Goal: Find specific page/section: Find specific page/section

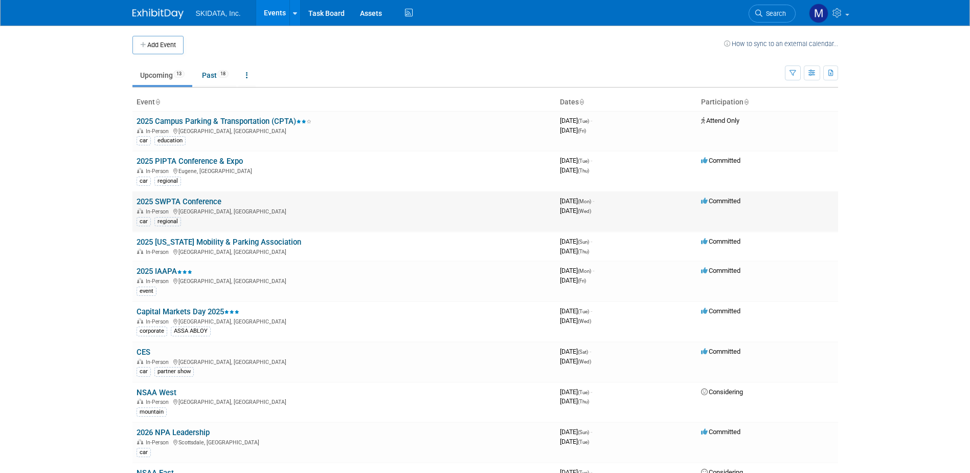
click at [193, 206] on link "2025 SWPTA Conference" at bounding box center [179, 201] width 85 height 9
click at [0, 0] on div at bounding box center [0, 0] width 0 height 0
click at [205, 237] on link "2025 [US_STATE] Mobility & Parking Association" at bounding box center [219, 241] width 165 height 9
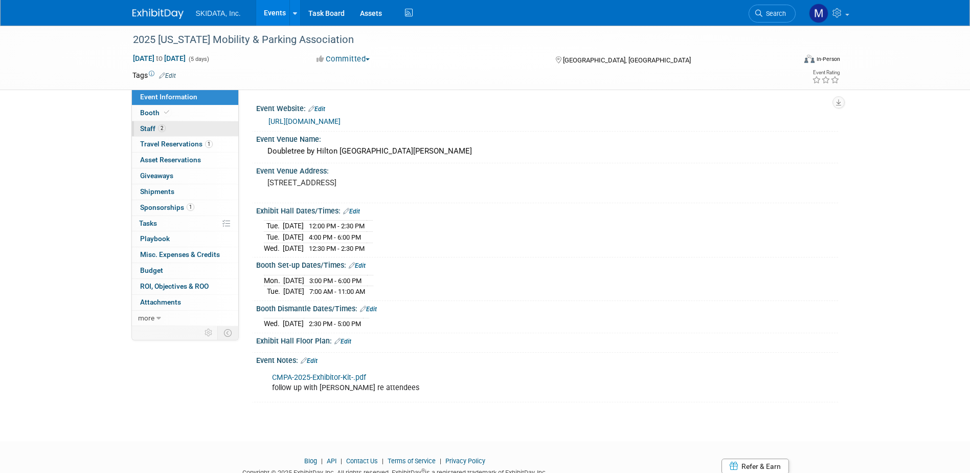
click at [200, 129] on link "2 Staff 2" at bounding box center [185, 128] width 106 height 15
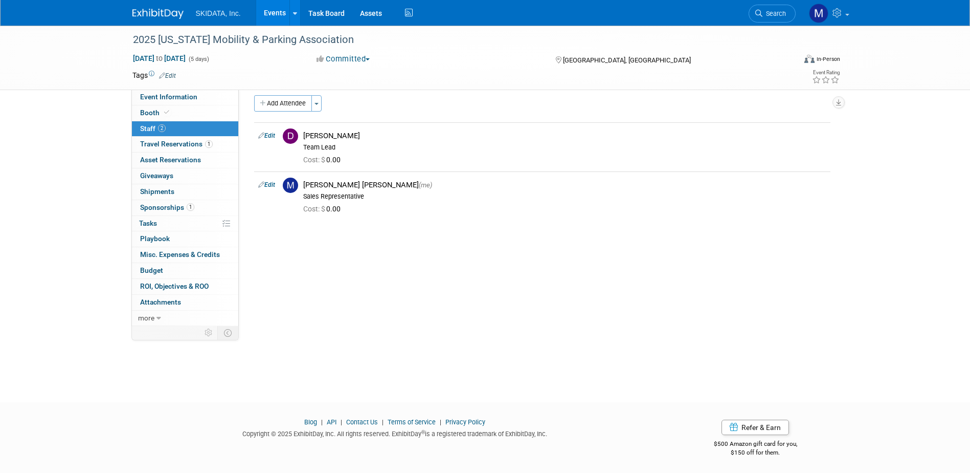
scroll to position [9, 0]
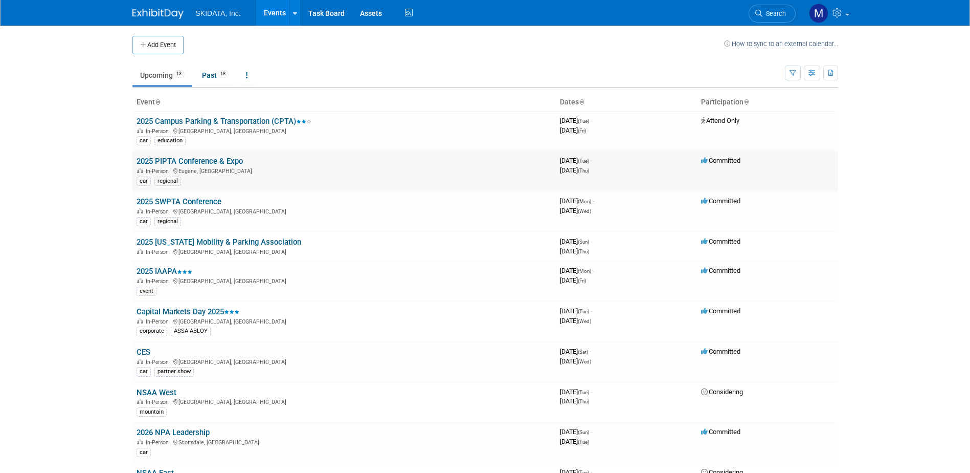
click at [221, 160] on link "2025 PIPTA Conference & Expo" at bounding box center [190, 161] width 106 height 9
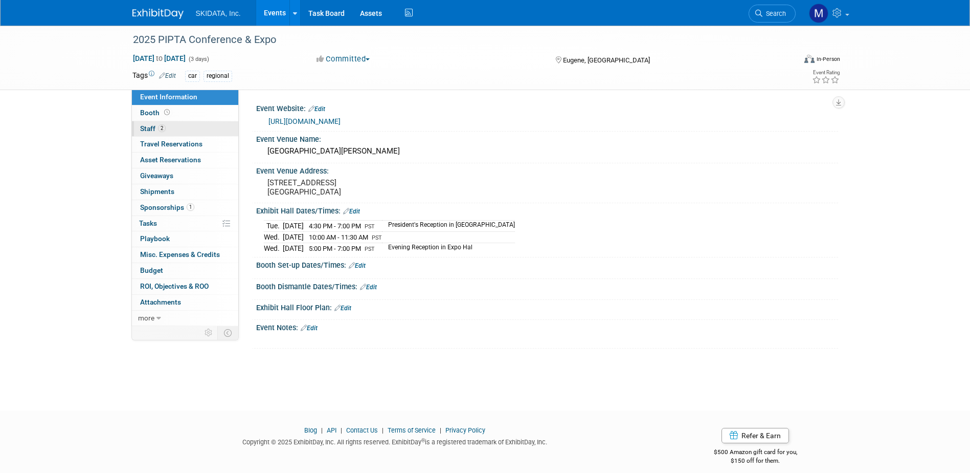
click at [163, 127] on span "2" at bounding box center [162, 128] width 8 height 8
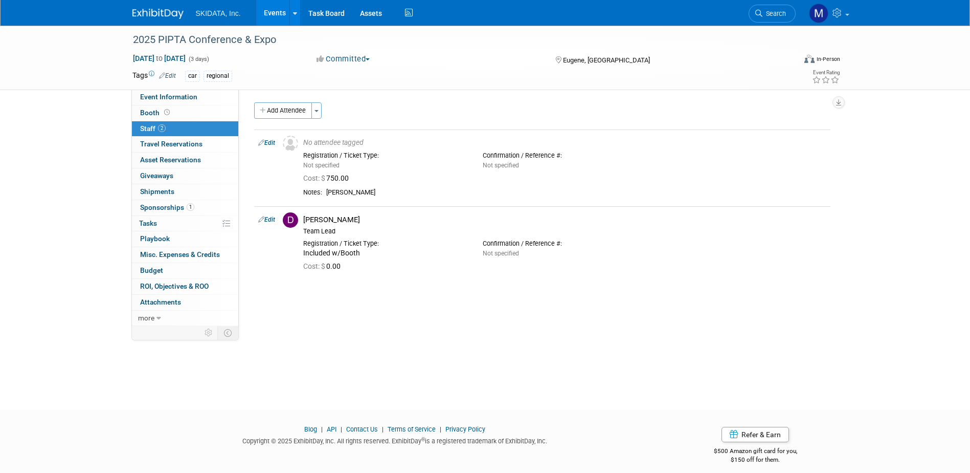
scroll to position [9, 0]
